Goal: Task Accomplishment & Management: Use online tool/utility

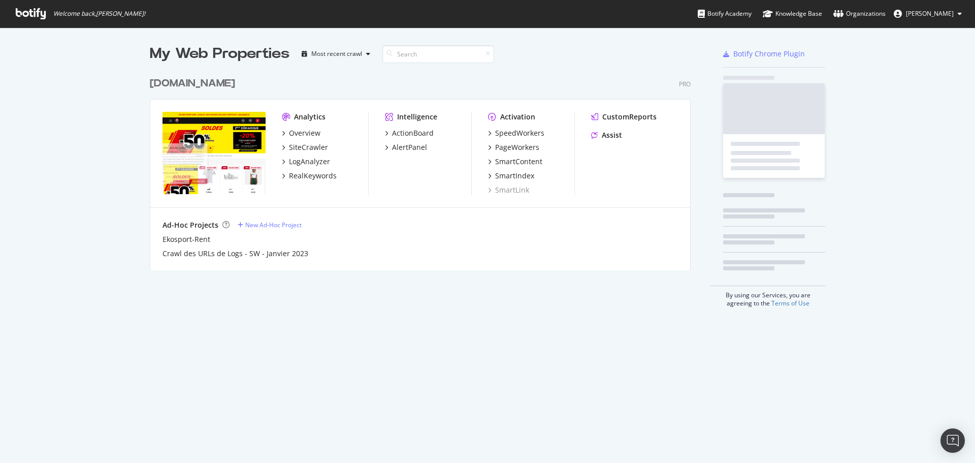
scroll to position [199, 541]
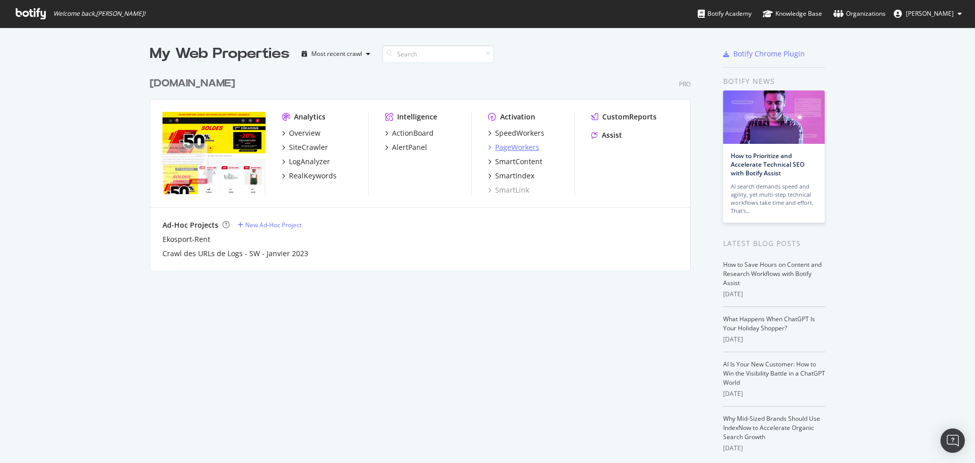
click at [517, 146] on div "PageWorkers" at bounding box center [517, 147] width 44 height 10
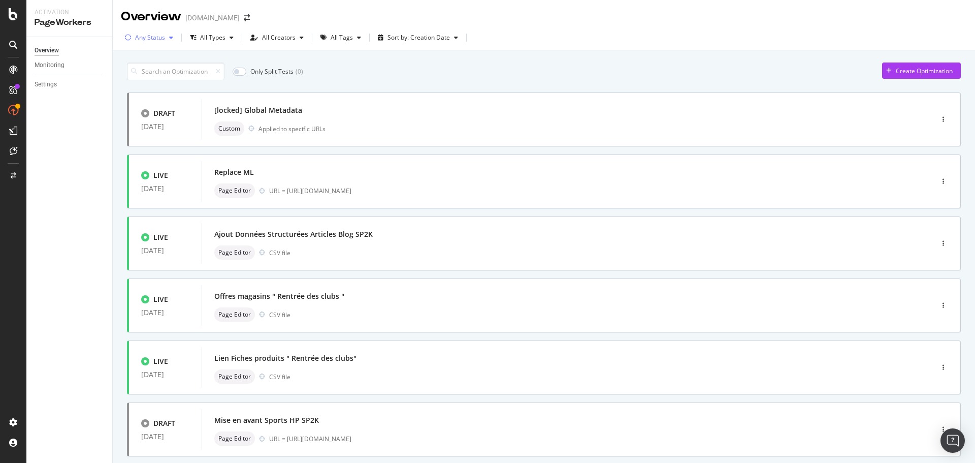
click at [154, 37] on div "Any Status" at bounding box center [150, 38] width 30 height 6
click at [157, 91] on div "Paused" at bounding box center [152, 92] width 21 height 9
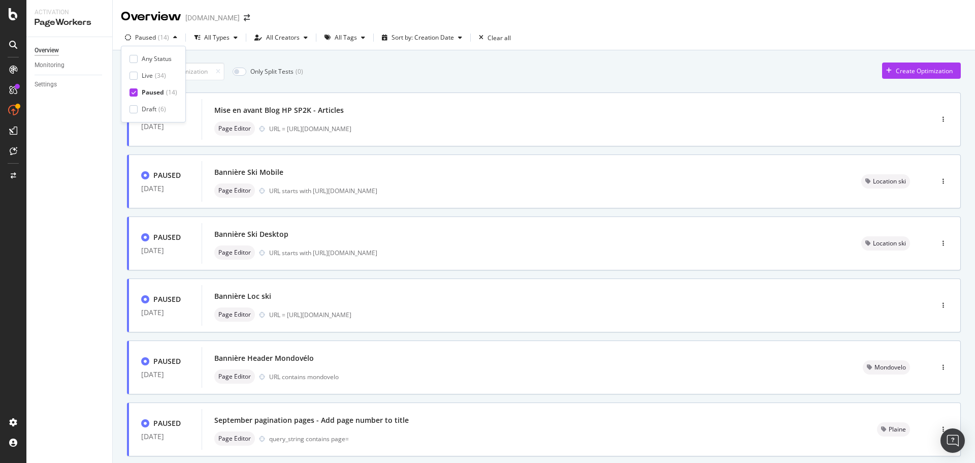
click at [513, 74] on div "Only Split Tests ( 0 ) Create Optimization" at bounding box center [544, 71] width 834 height 18
click at [328, 108] on div "Mise en avant Blog HP SP2K - Articles" at bounding box center [278, 110] width 129 height 10
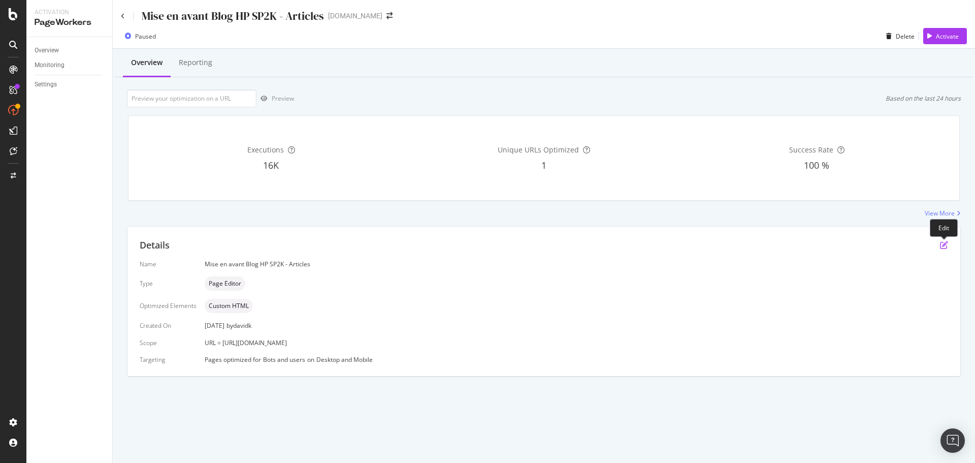
click at [942, 243] on icon "pen-to-square" at bounding box center [944, 245] width 8 height 8
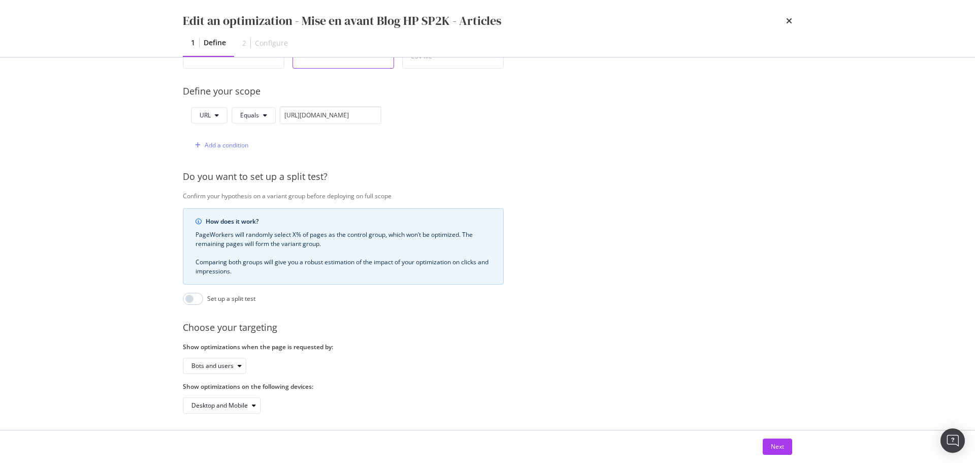
scroll to position [241, 0]
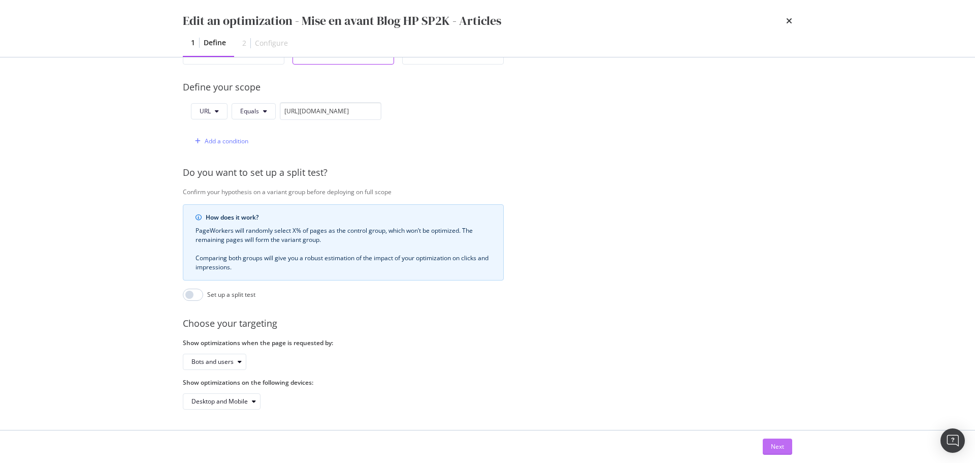
click at [772, 442] on div "Next" at bounding box center [777, 446] width 13 height 9
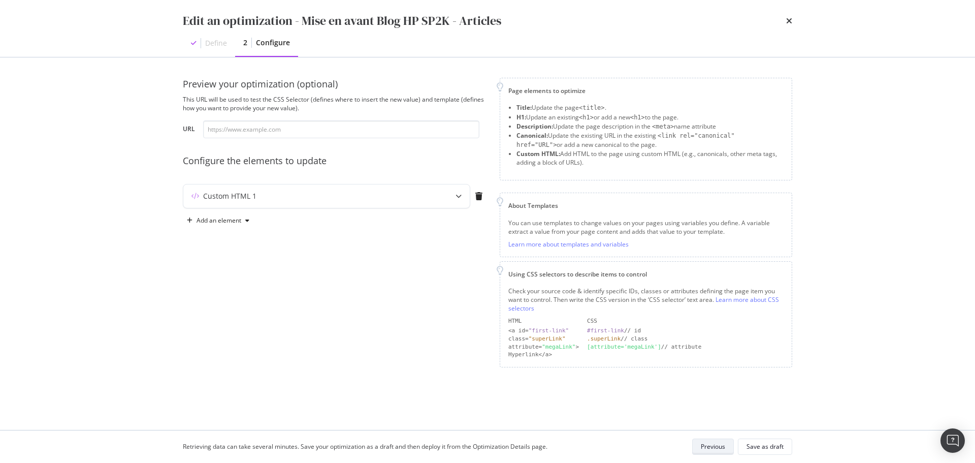
scroll to position [0, 0]
click at [456, 195] on icon "modal" at bounding box center [458, 196] width 6 height 6
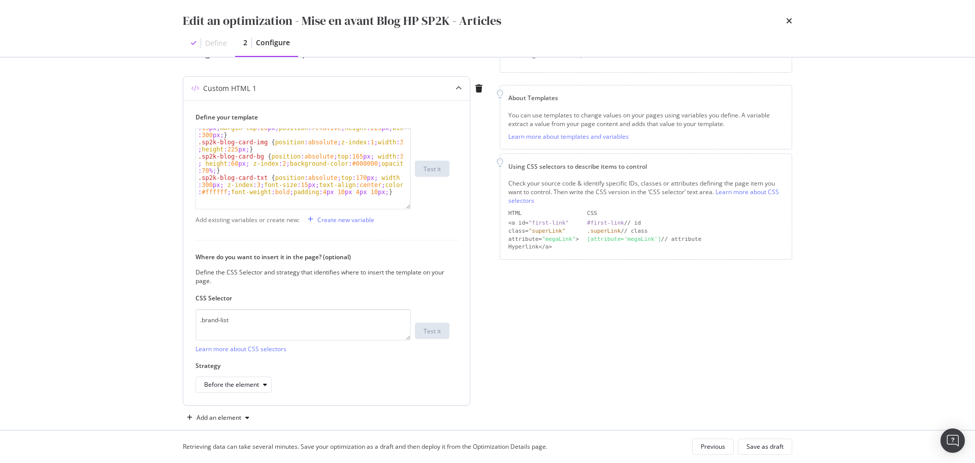
scroll to position [20, 0]
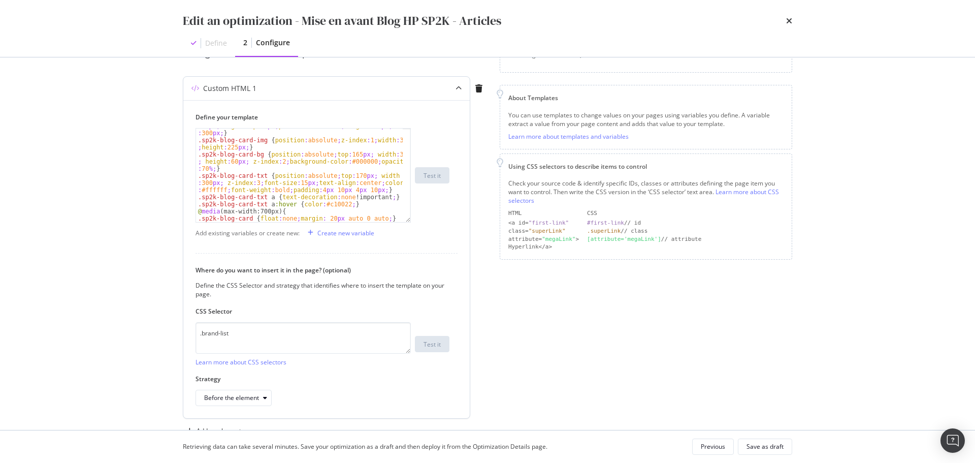
drag, startPoint x: 409, startPoint y: 189, endPoint x: 410, endPoint y: 219, distance: 29.5
click at [410, 219] on div ".sp2k-blog-card { float : left ; margin-right : 25 px ; margin-bottom : 15 px ;…" at bounding box center [302, 175] width 215 height 94
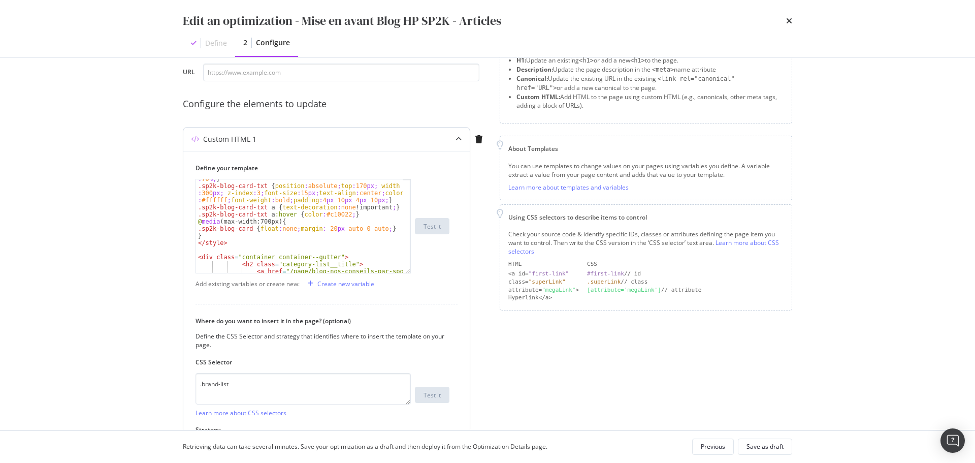
scroll to position [61, 0]
